Goal: Information Seeking & Learning: Learn about a topic

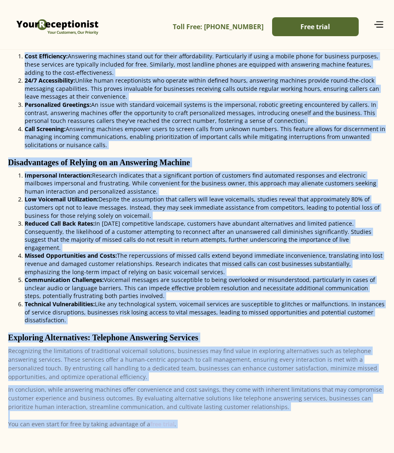
scroll to position [228, 0]
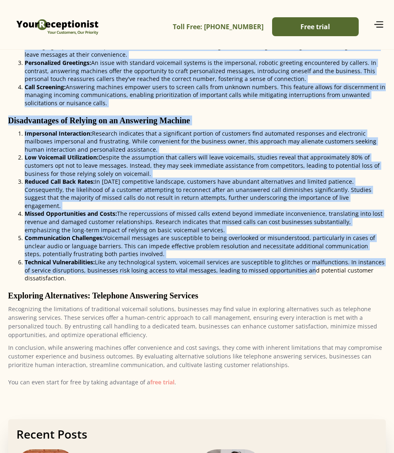
drag, startPoint x: 7, startPoint y: 229, endPoint x: 296, endPoint y: 260, distance: 290.0
click at [296, 260] on div "Navigating the Use of Answering Machines: A Comprehensive Evaluation In the rea…" at bounding box center [197, 156] width 378 height 467
copy div "Advantages of Utilizing an Answering Machine Cost Efficiency: Answering machine…"
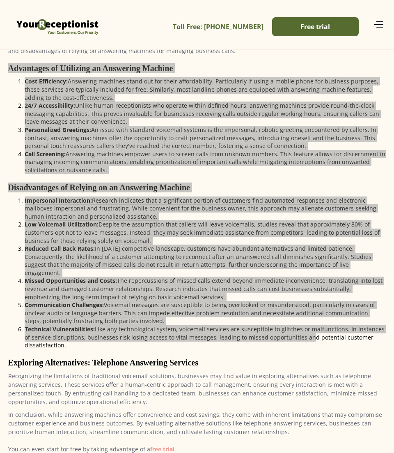
scroll to position [46, 0]
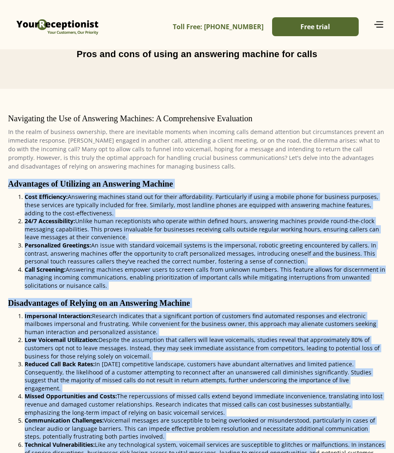
click at [104, 294] on div "Navigating the Use of Answering Machines: A Comprehensive Evaluation In the rea…" at bounding box center [197, 338] width 378 height 467
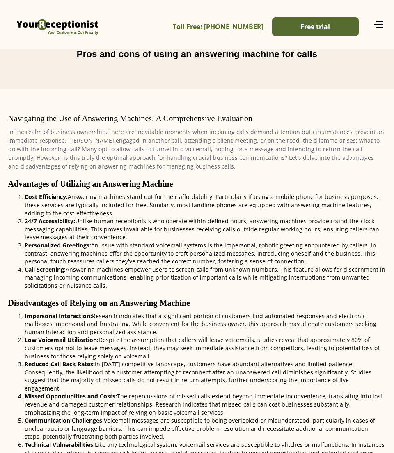
drag, startPoint x: 128, startPoint y: 283, endPoint x: 19, endPoint y: 246, distance: 114.6
click at [19, 246] on ol "Cost Efficiency: Answering machines stand out for their affordability. Particul…" at bounding box center [197, 241] width 378 height 97
copy ol "Personalized Greetings: An issue with standard voicemail systems is the imperso…"
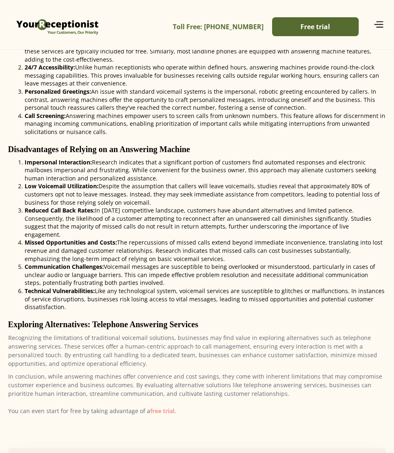
scroll to position [228, 0]
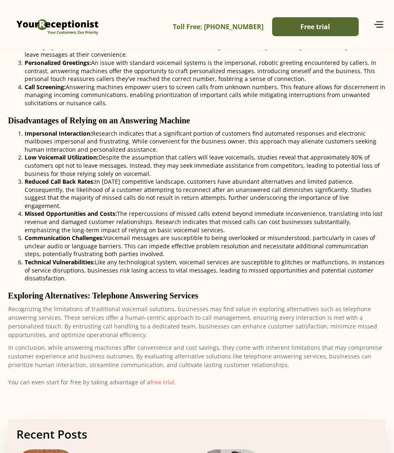
click at [39, 258] on li "Technical Vulnerabilities: Like any technological system, voicemail services ar…" at bounding box center [206, 270] width 362 height 24
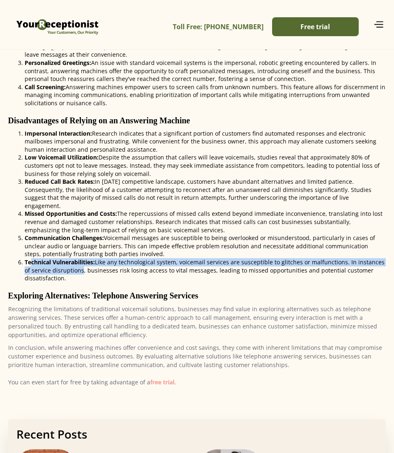
drag, startPoint x: 73, startPoint y: 264, endPoint x: 30, endPoint y: 250, distance: 45.6
click at [30, 258] on li "Technical Vulnerabilities: Like any technological system, voicemail services ar…" at bounding box center [206, 270] width 362 height 24
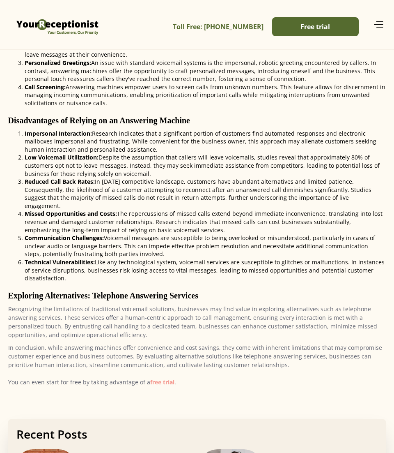
click at [92, 278] on div "Navigating the Use of Answering Machines: A Comprehensive Evaluation In the rea…" at bounding box center [197, 156] width 378 height 467
drag, startPoint x: 97, startPoint y: 271, endPoint x: 13, endPoint y: 208, distance: 105.2
click at [13, 208] on ol "Impersonal Interaction: Research indicates that a significant portion of custom…" at bounding box center [197, 205] width 378 height 153
copy ol "Missed Opportunities and Costs: The repercussions of missed calls extend beyond…"
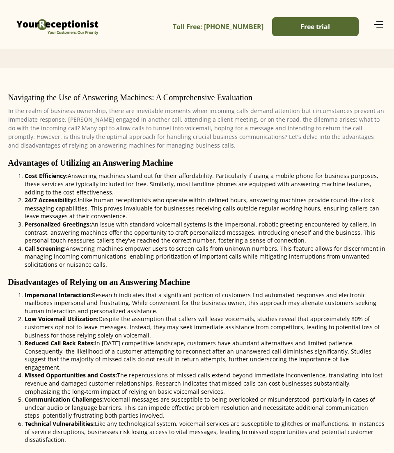
scroll to position [0, 0]
